Goal: Transaction & Acquisition: Purchase product/service

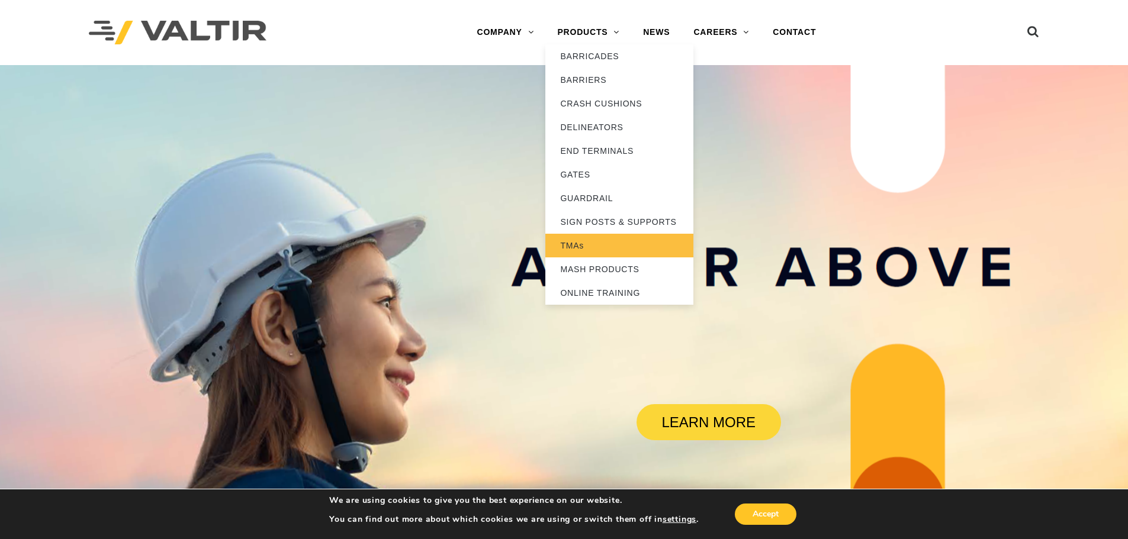
click at [573, 244] on link "TMAs" at bounding box center [619, 246] width 148 height 24
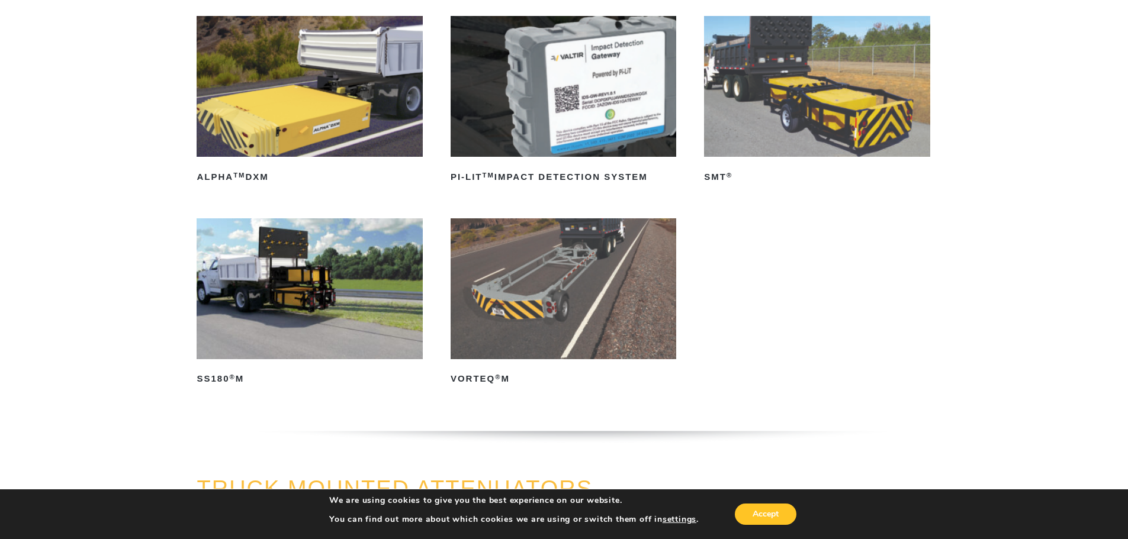
scroll to position [59, 0]
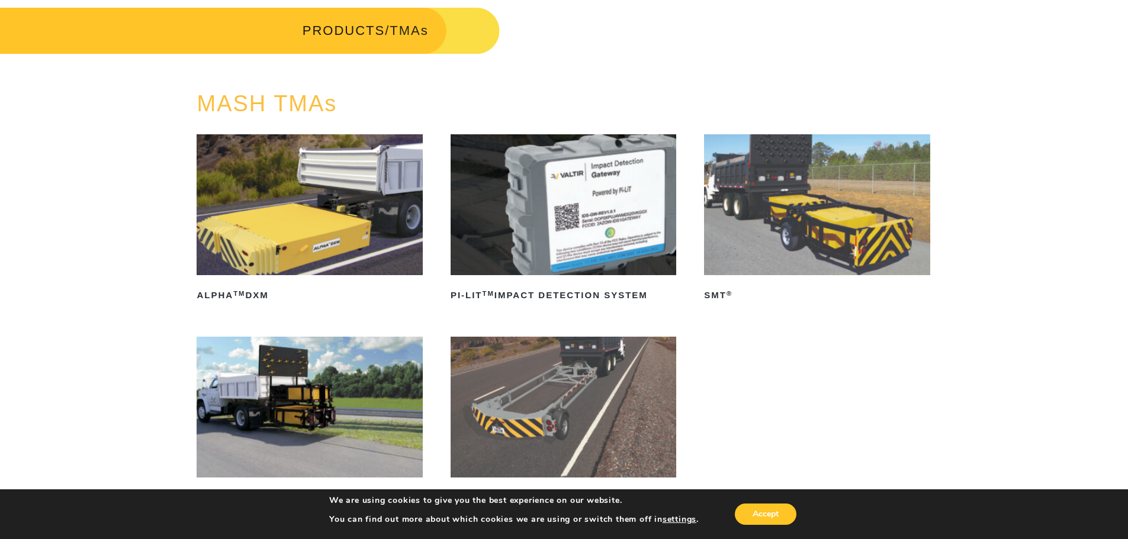
click at [787, 197] on img at bounding box center [817, 204] width 226 height 141
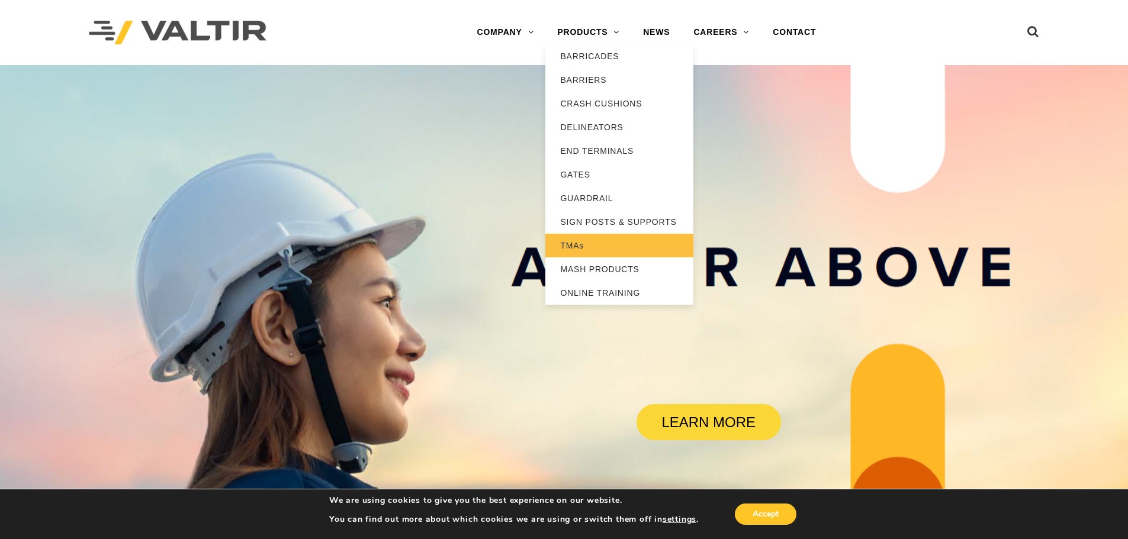
click at [565, 242] on link "TMAs" at bounding box center [619, 246] width 148 height 24
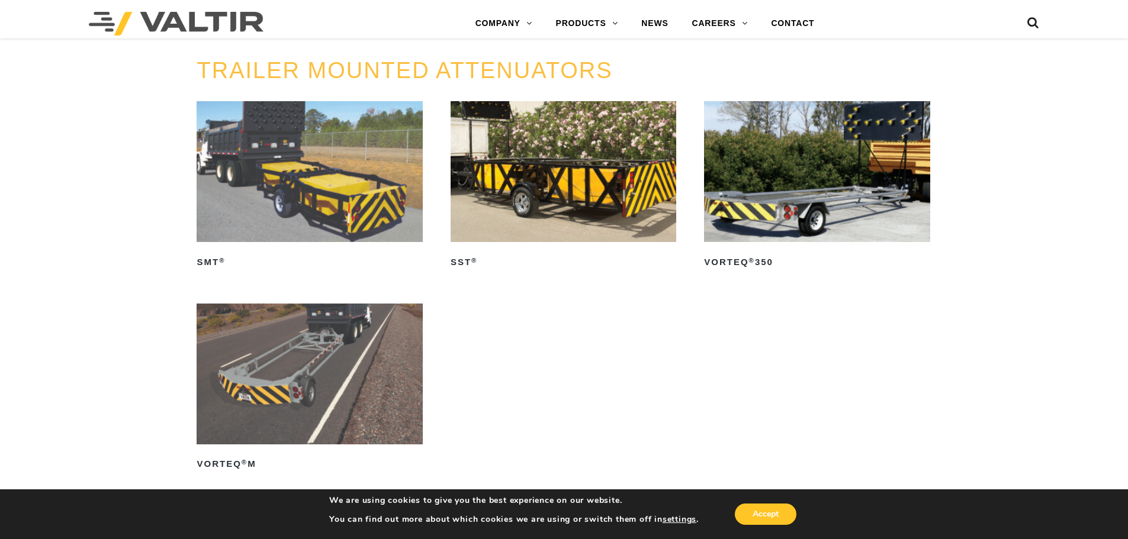
scroll to position [1184, 0]
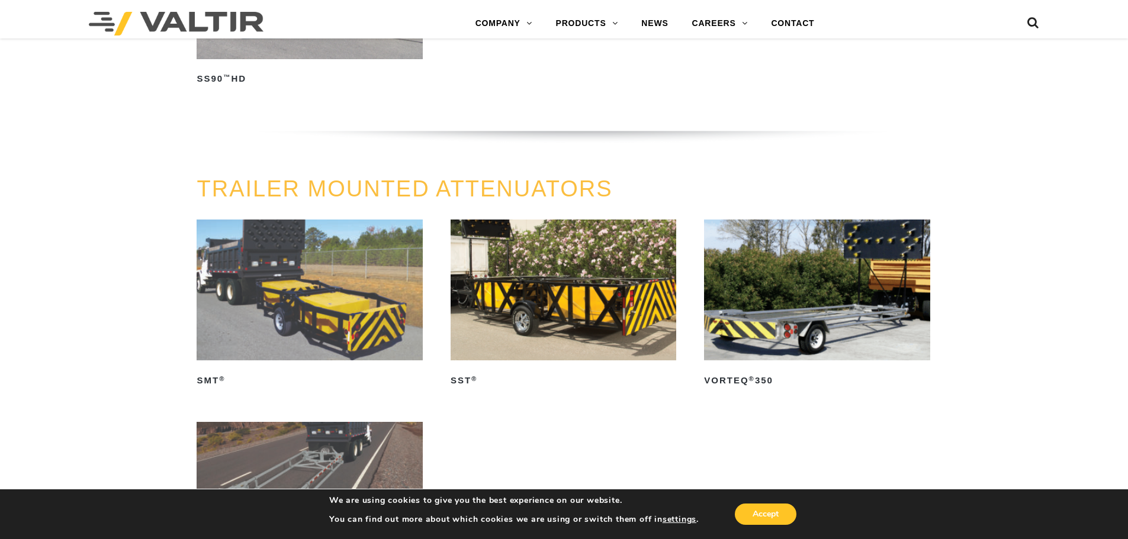
click at [267, 274] on img at bounding box center [310, 290] width 226 height 141
